Goal: Transaction & Acquisition: Purchase product/service

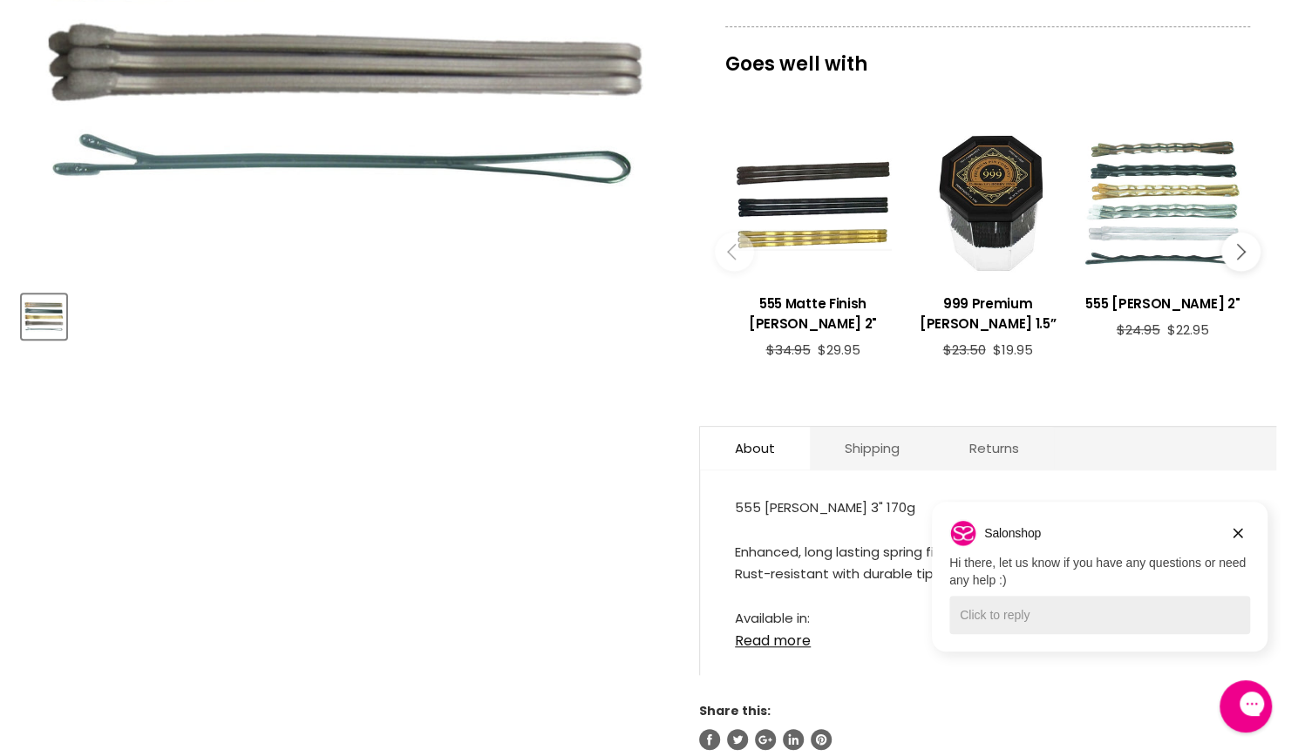
scroll to position [610, 0]
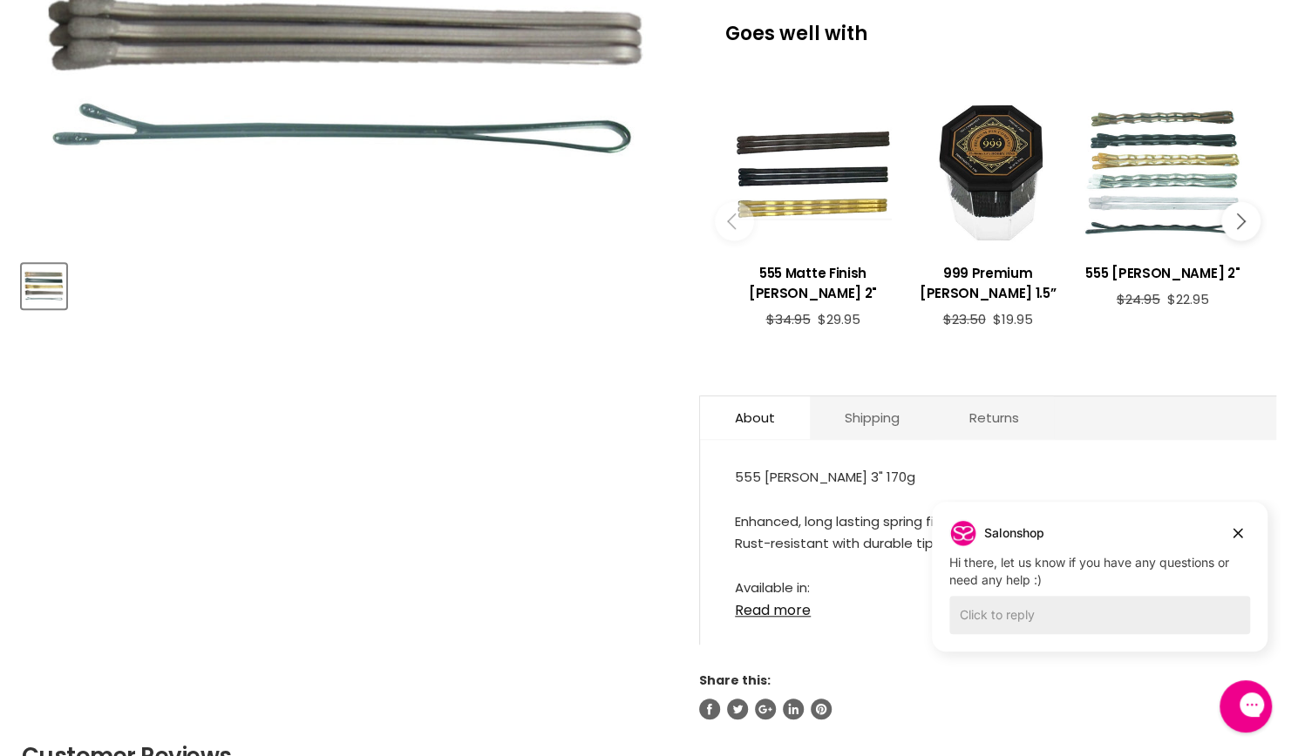
click at [785, 619] on link "Read more" at bounding box center [988, 606] width 506 height 26
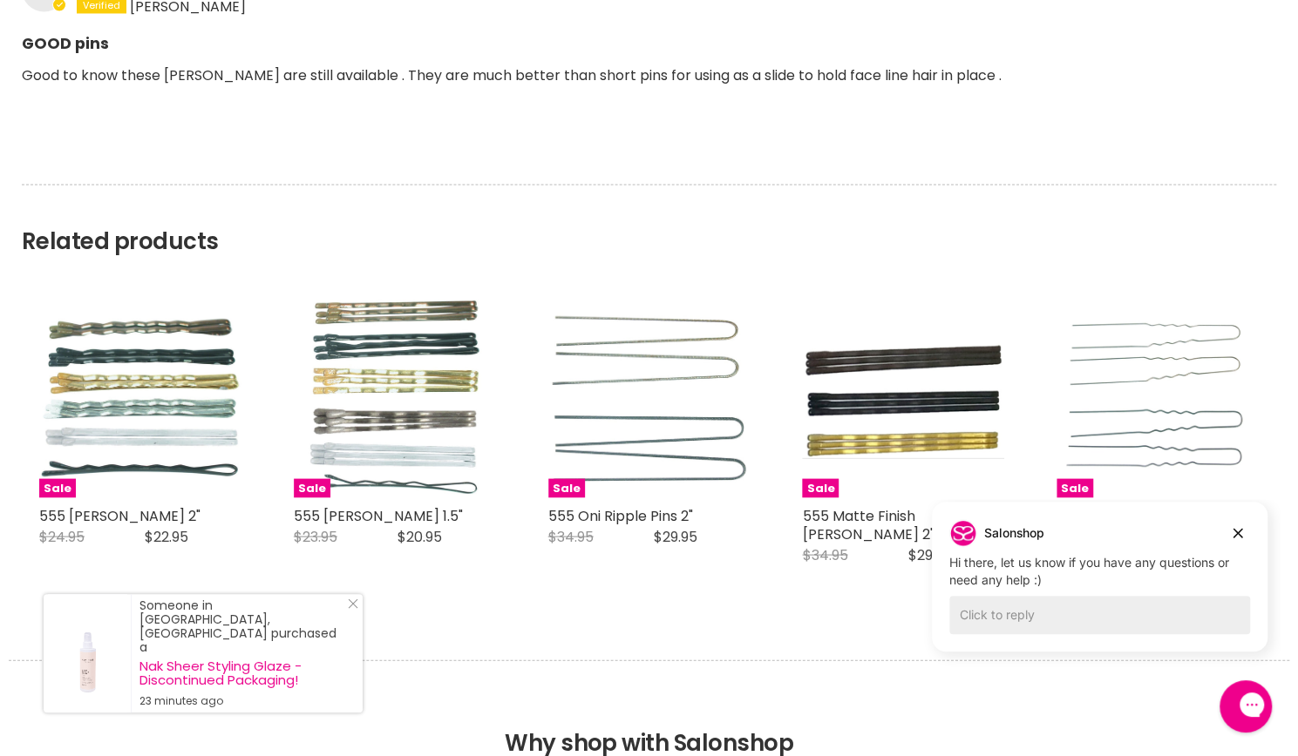
scroll to position [1830, 0]
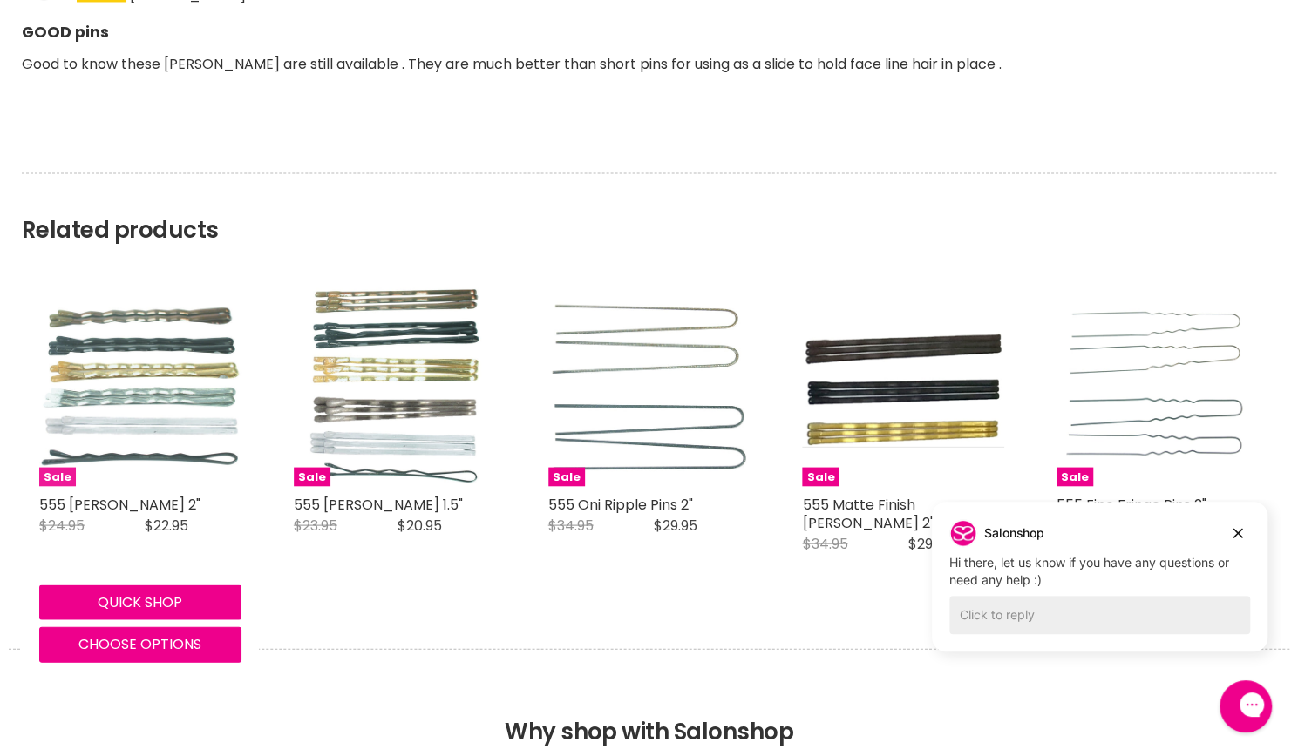
click at [157, 386] on img "Main content" at bounding box center [140, 385] width 202 height 165
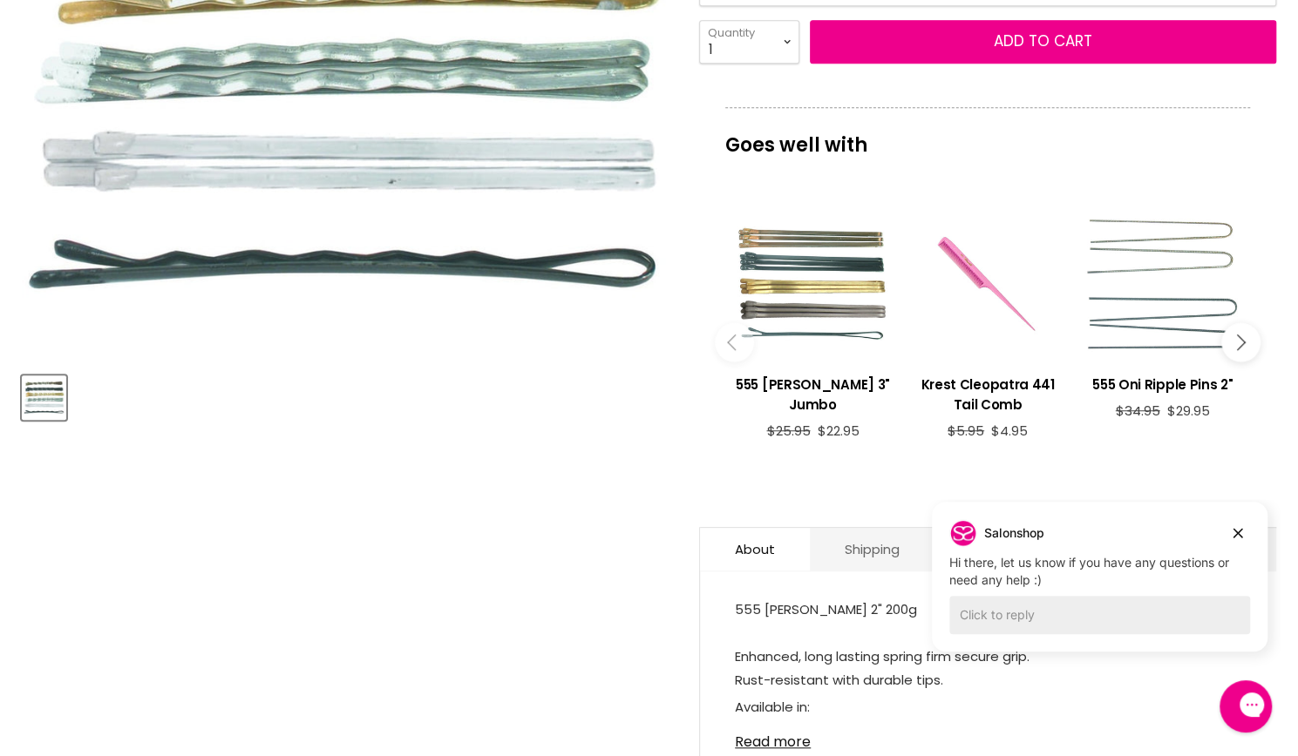
scroll to position [784, 0]
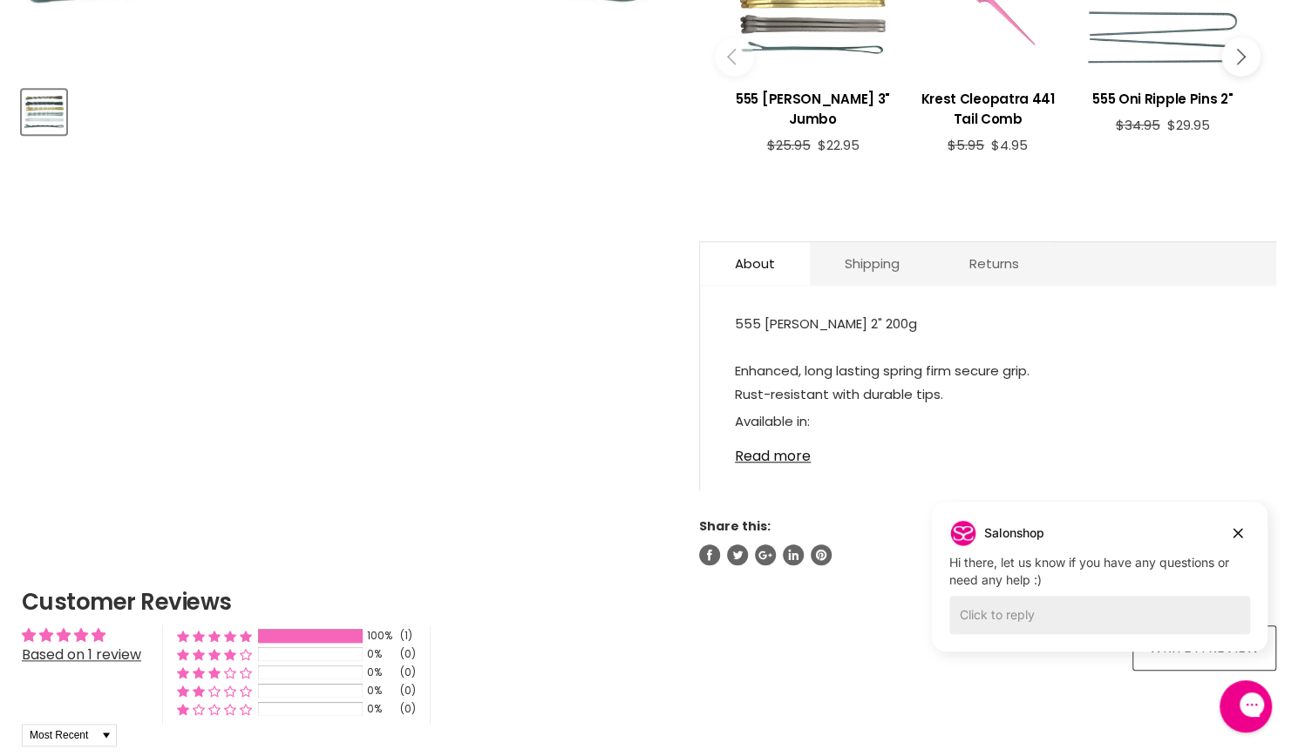
click at [756, 457] on link "Read more" at bounding box center [988, 451] width 506 height 26
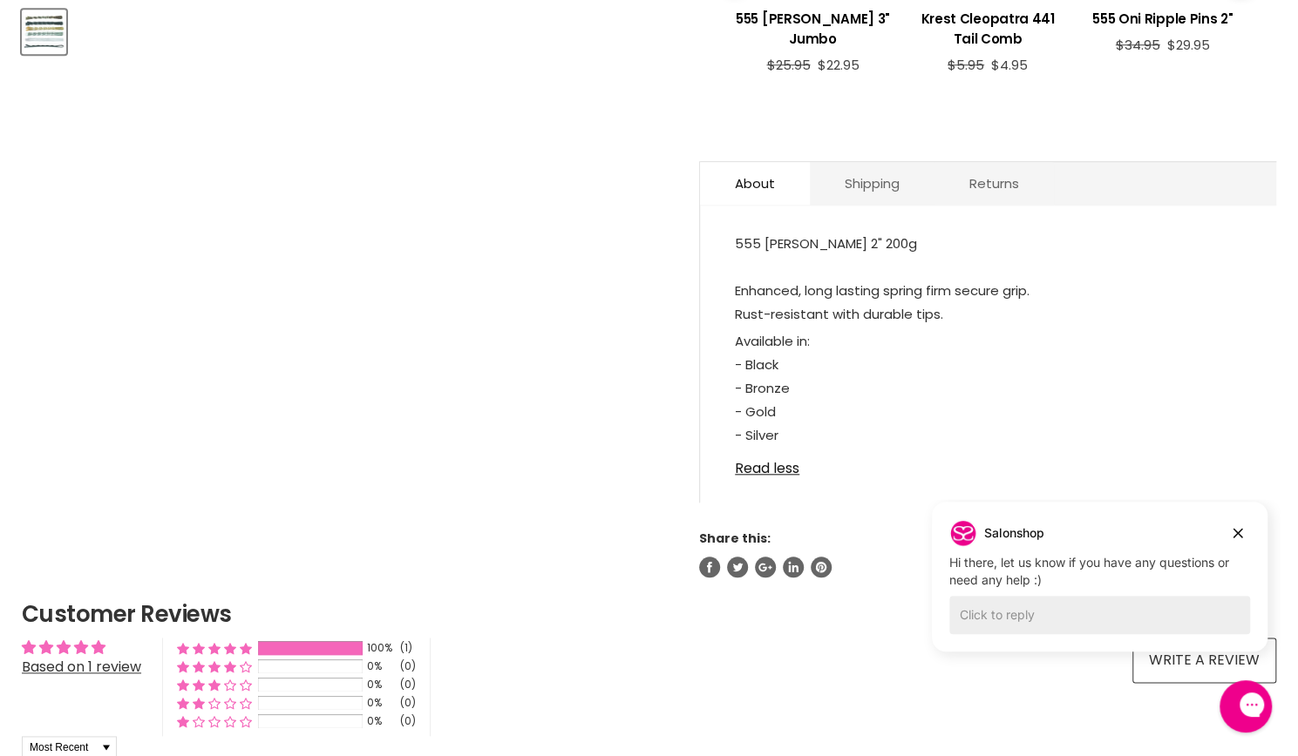
scroll to position [1046, 0]
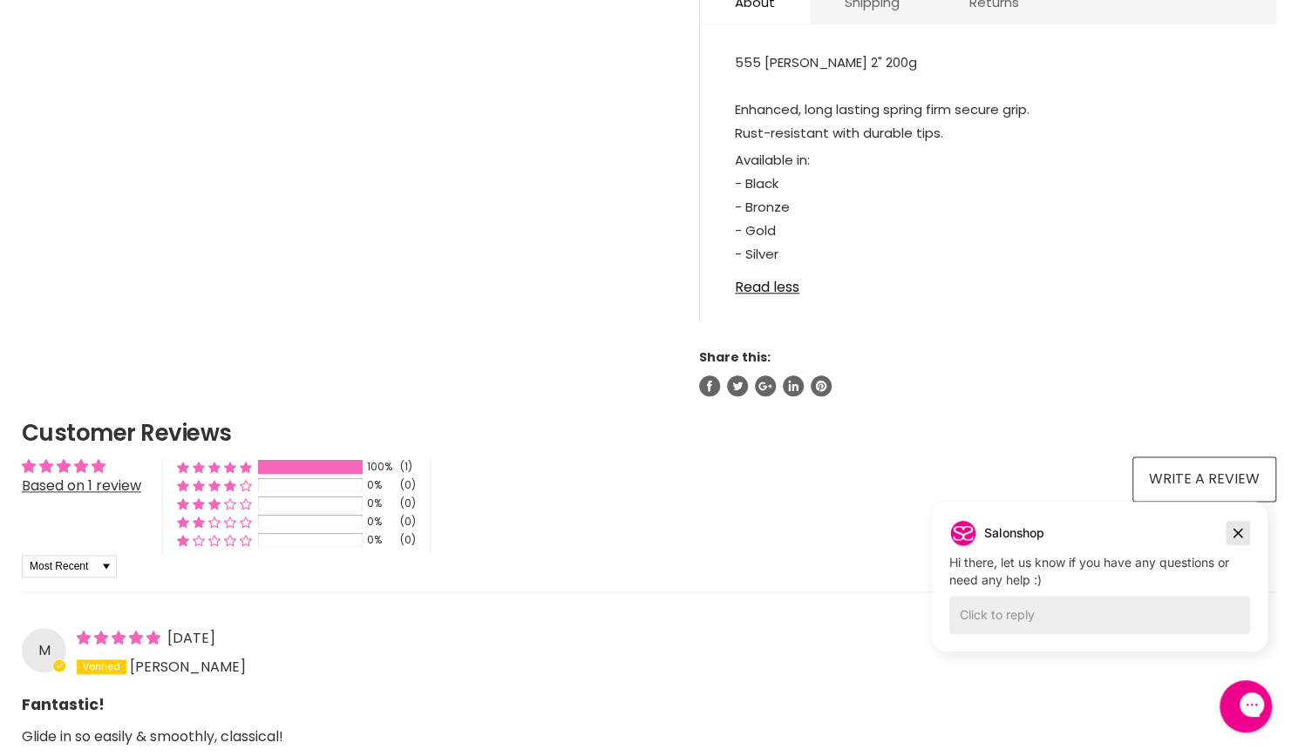
click at [1235, 527] on icon "Dismiss campaign" at bounding box center [1237, 533] width 17 height 21
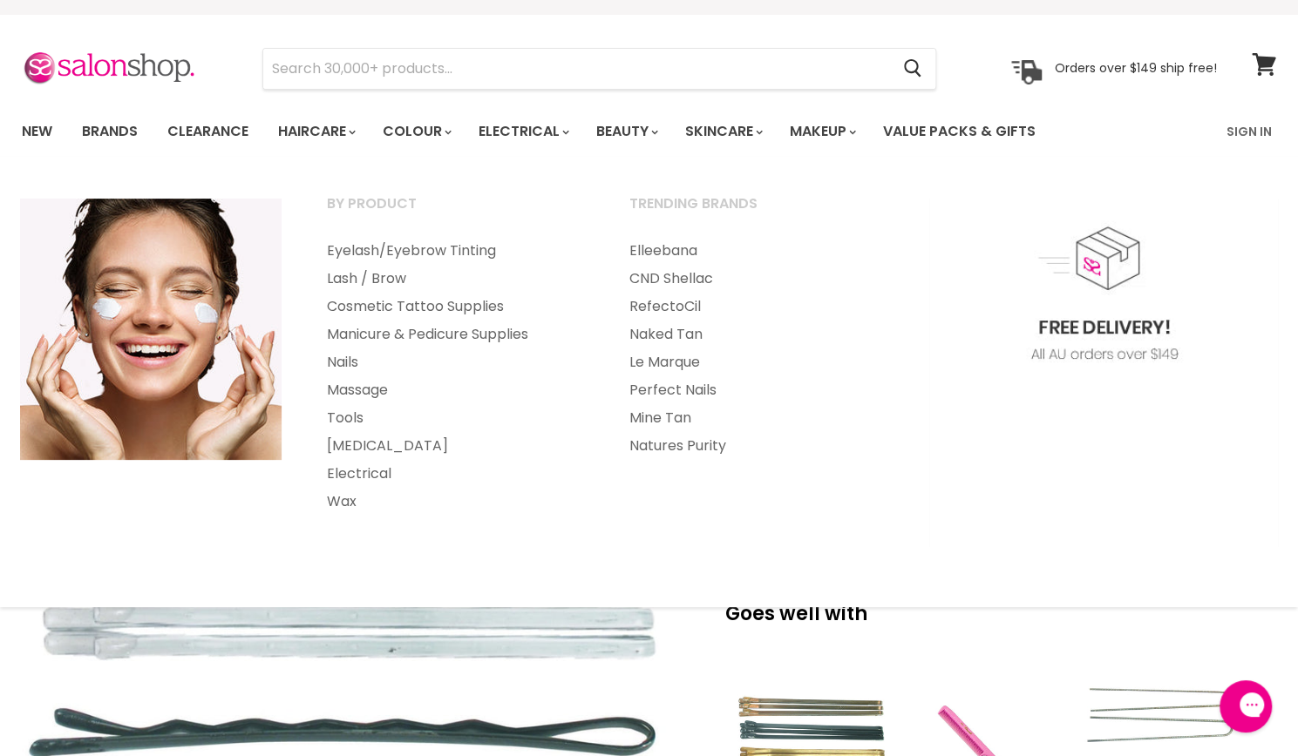
scroll to position [0, 0]
